Goal: Information Seeking & Learning: Learn about a topic

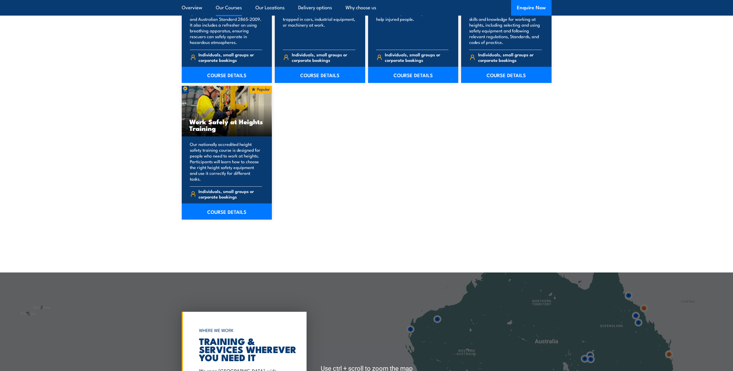
scroll to position [637, 0]
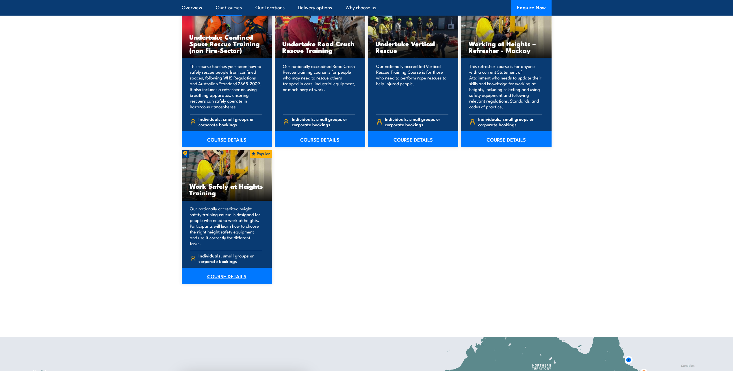
click at [230, 273] on link "COURSE DETAILS" at bounding box center [227, 276] width 90 height 16
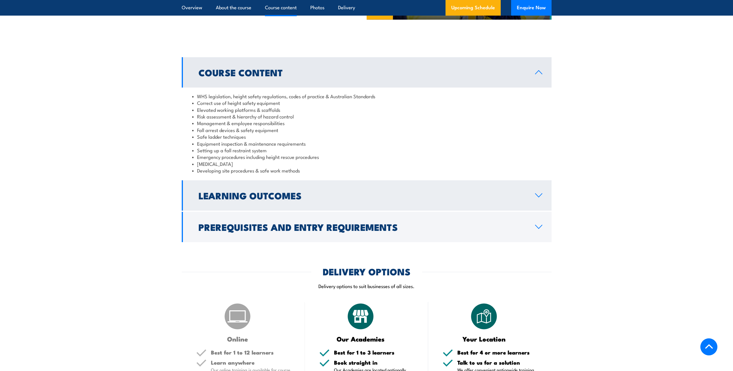
scroll to position [433, 0]
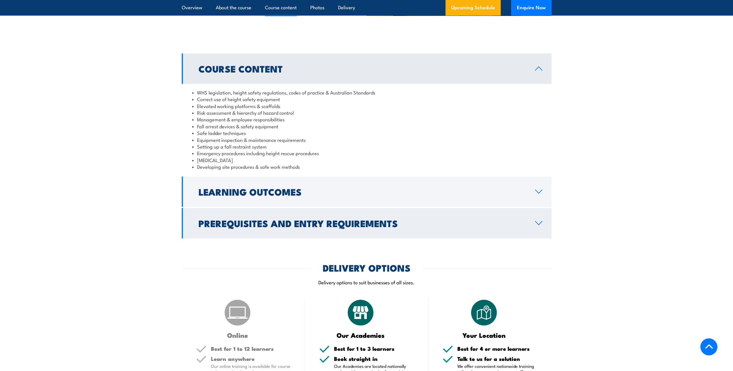
click at [534, 222] on link "Prerequisites and Entry Requirements" at bounding box center [367, 223] width 370 height 30
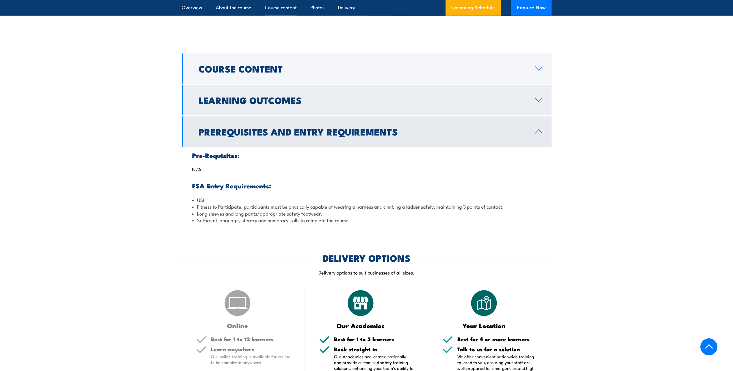
click at [538, 96] on link "Learning Outcomes" at bounding box center [367, 100] width 370 height 30
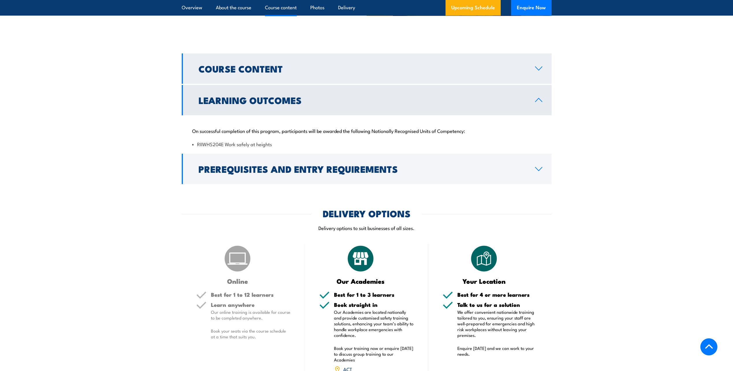
click at [540, 68] on icon at bounding box center [539, 68] width 8 height 5
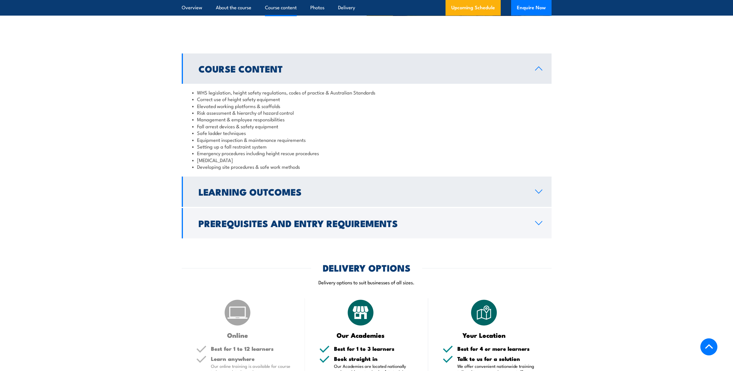
click at [535, 189] on link "Learning Outcomes" at bounding box center [367, 191] width 370 height 30
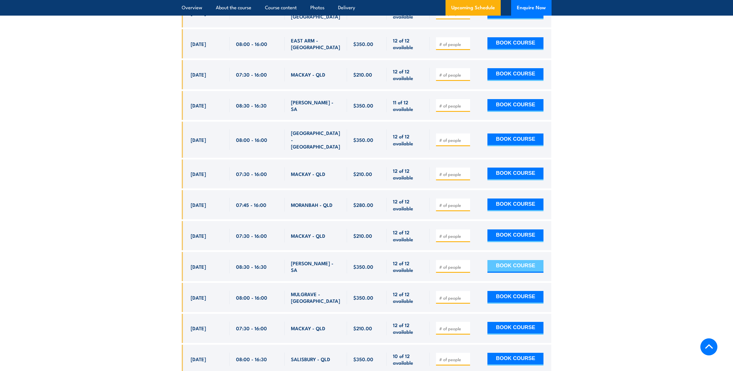
scroll to position [1559, 0]
